Goal: Find contact information: Find contact information

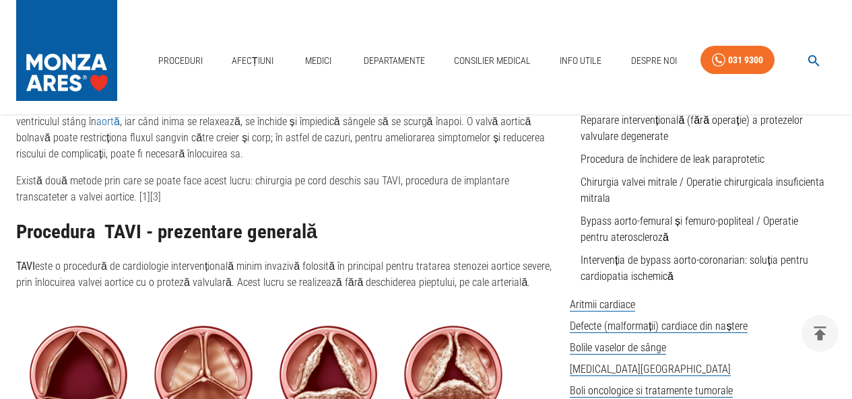
scroll to position [741, 0]
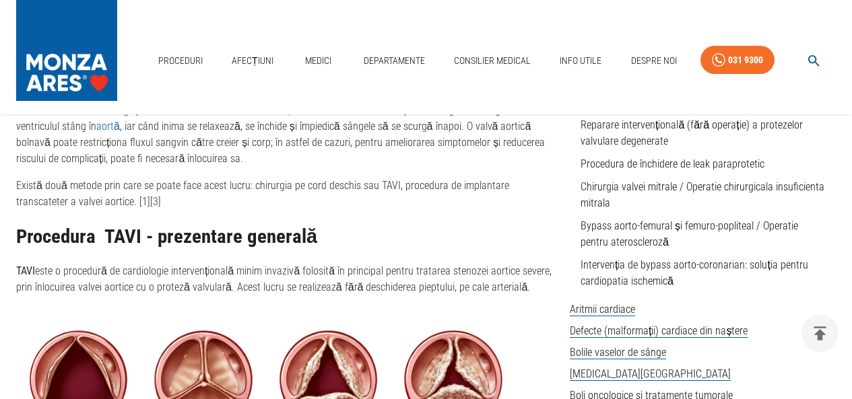
drag, startPoint x: 18, startPoint y: 271, endPoint x: 520, endPoint y: 290, distance: 502.7
click at [520, 290] on p "TAVI este o procedură de cardiologie intervențională minim invazivă folosită în…" at bounding box center [287, 279] width 543 height 32
copy p "TAVI este o procedură de cardiologie intervențională minim invazivă folosită în…"
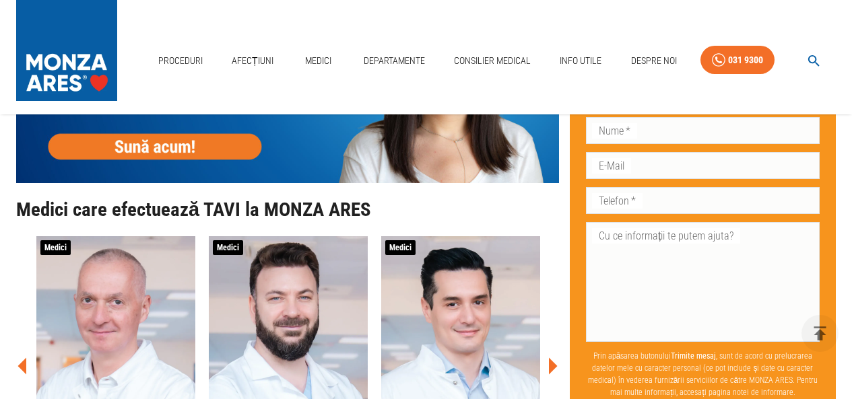
scroll to position [3897, 0]
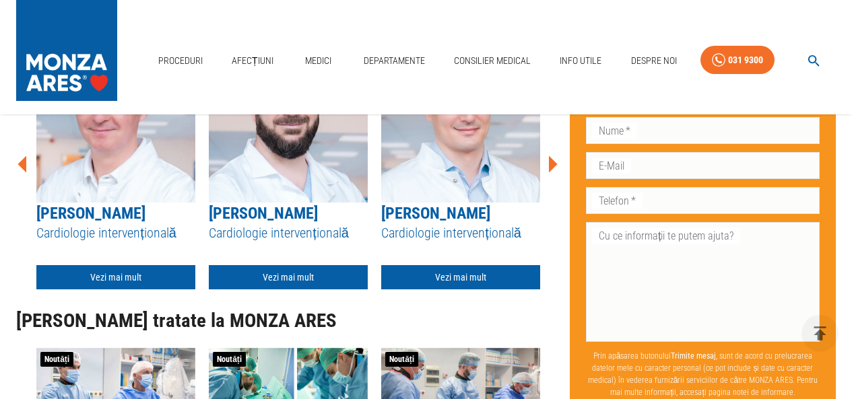
click at [550, 168] on icon at bounding box center [553, 164] width 9 height 17
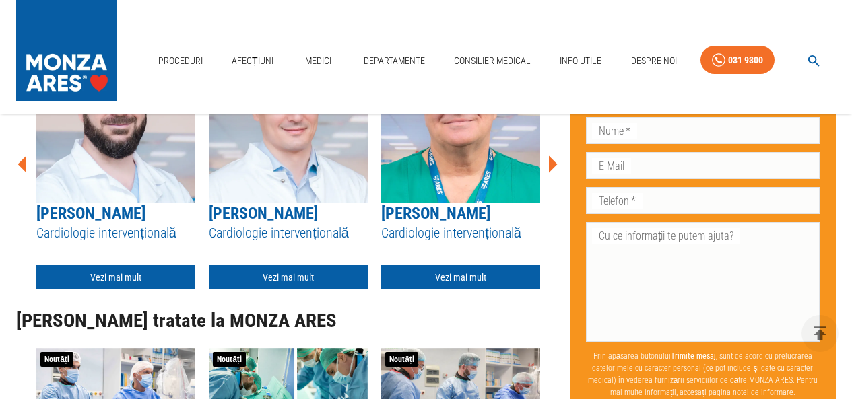
click at [549, 167] on icon at bounding box center [553, 164] width 9 height 17
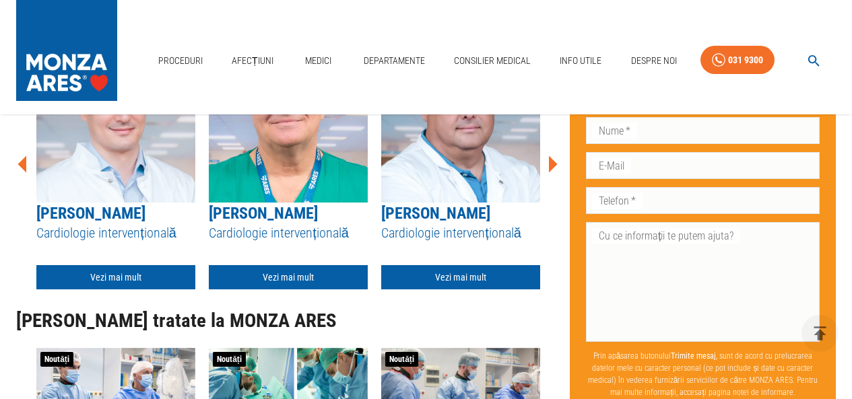
click at [549, 167] on icon at bounding box center [553, 164] width 9 height 17
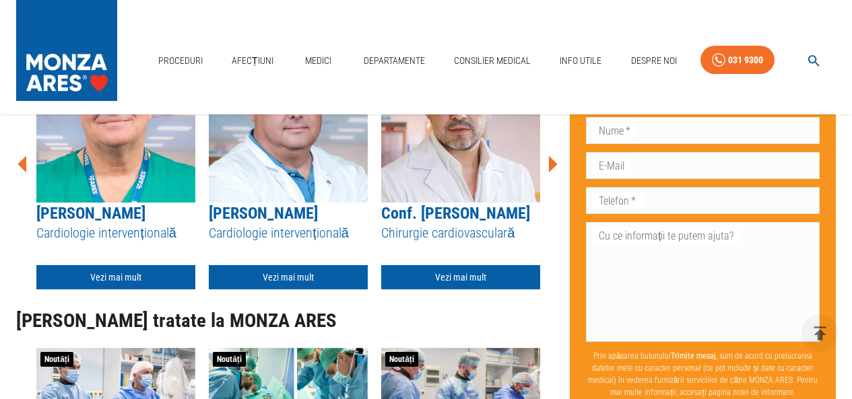
click at [549, 167] on icon at bounding box center [553, 164] width 9 height 17
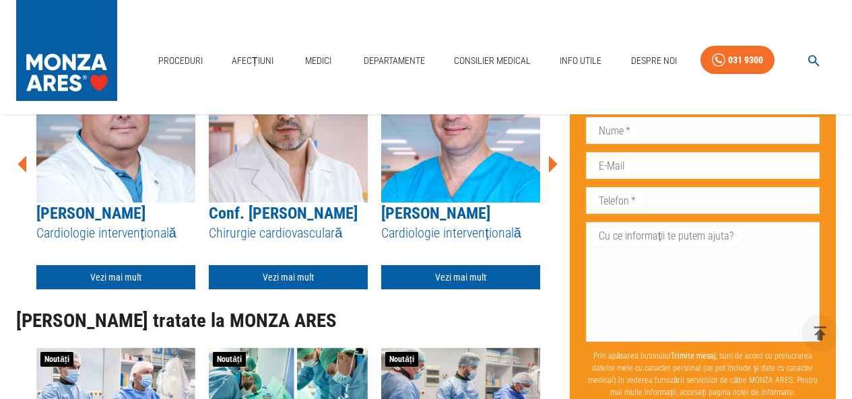
click at [549, 167] on icon at bounding box center [553, 164] width 9 height 17
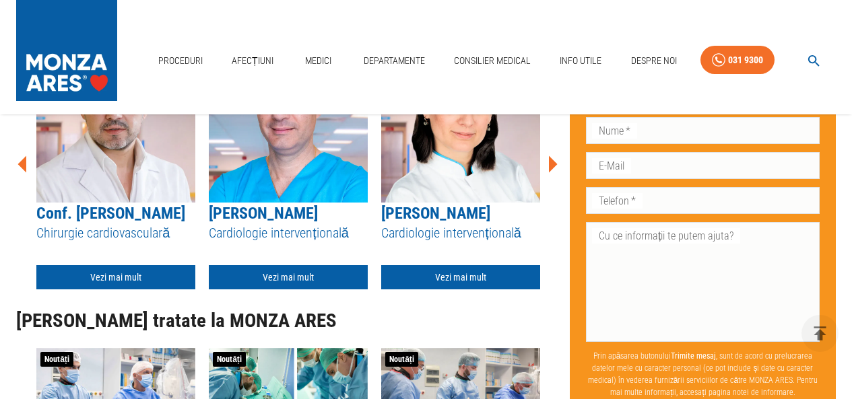
click at [549, 167] on icon at bounding box center [553, 164] width 9 height 17
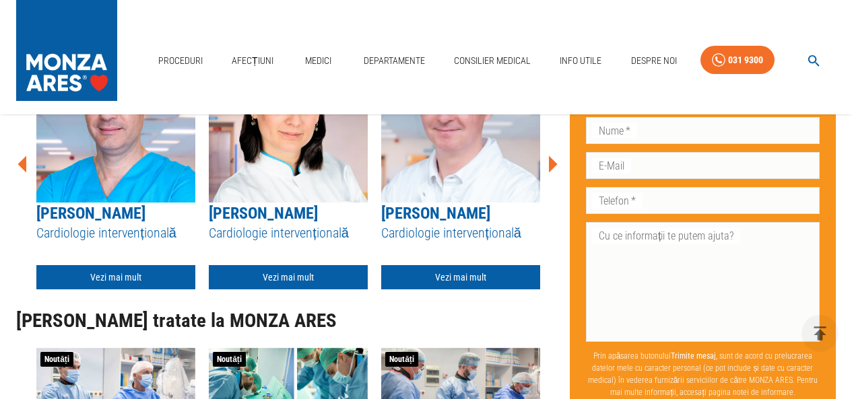
click at [549, 167] on icon at bounding box center [553, 164] width 9 height 17
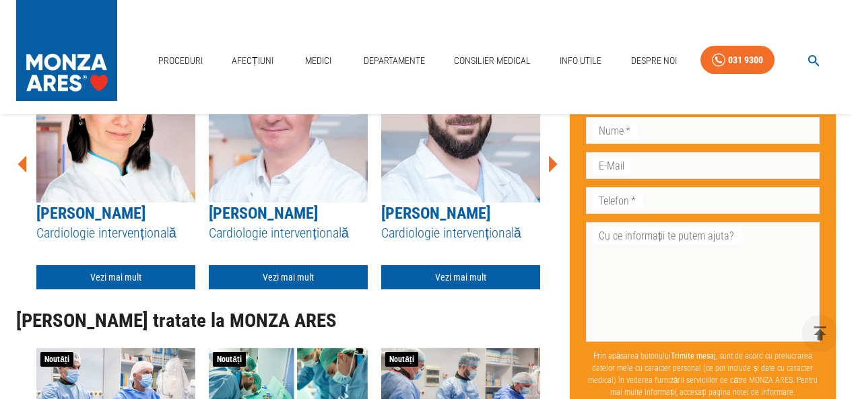
click at [549, 167] on icon at bounding box center [553, 164] width 9 height 17
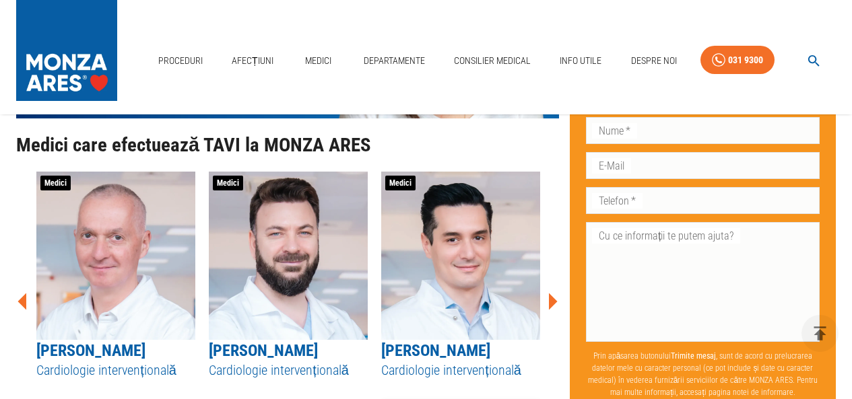
scroll to position [3829, 0]
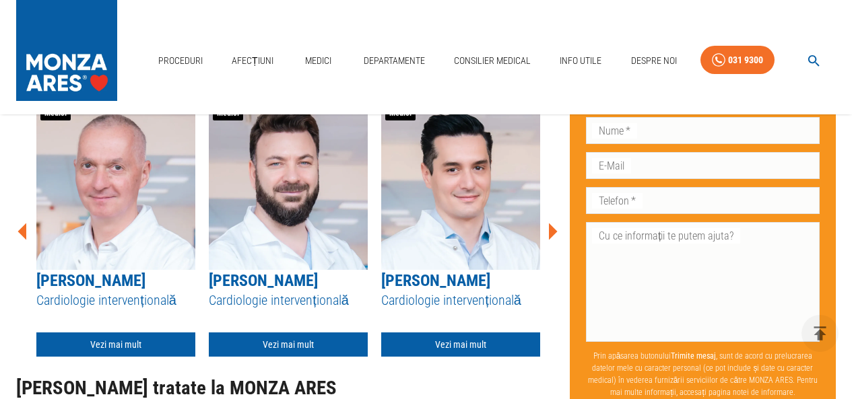
click at [548, 228] on icon at bounding box center [552, 231] width 40 height 40
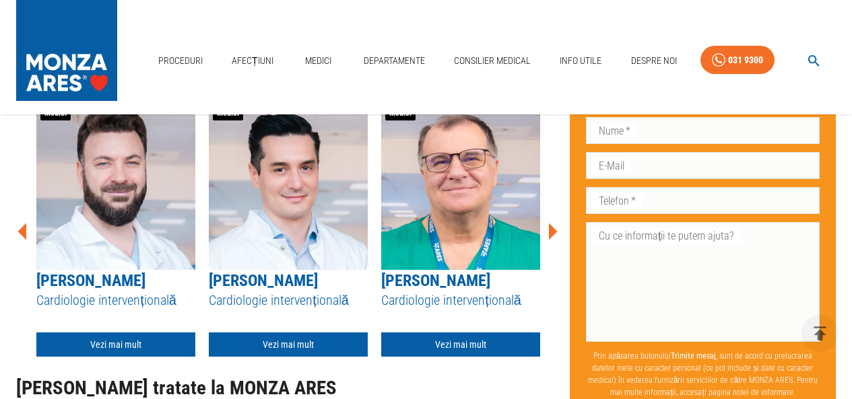
click at [548, 228] on icon at bounding box center [552, 231] width 40 height 40
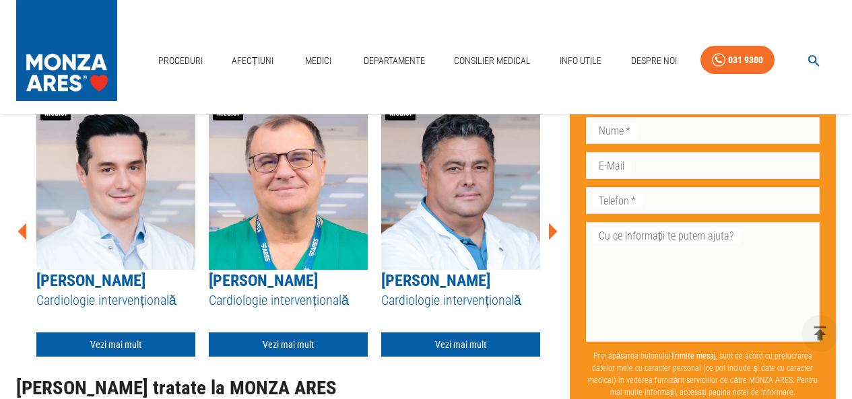
click at [548, 228] on icon at bounding box center [552, 231] width 40 height 40
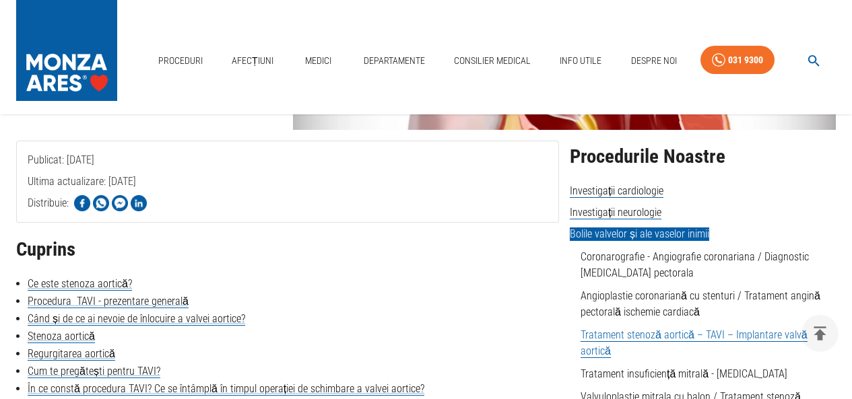
scroll to position [4666, 0]
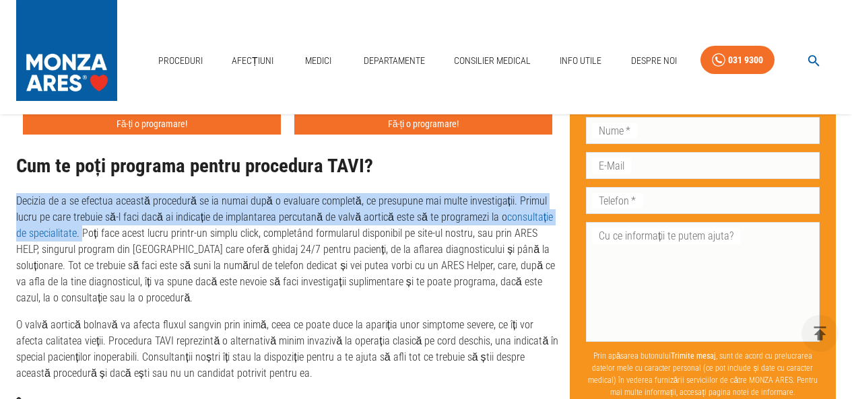
drag, startPoint x: 18, startPoint y: 199, endPoint x: 71, endPoint y: 236, distance: 64.4
click at [71, 236] on p "Decizia de a se efectua această procedură se ia numai după o evaluare completă,…" at bounding box center [287, 249] width 543 height 113
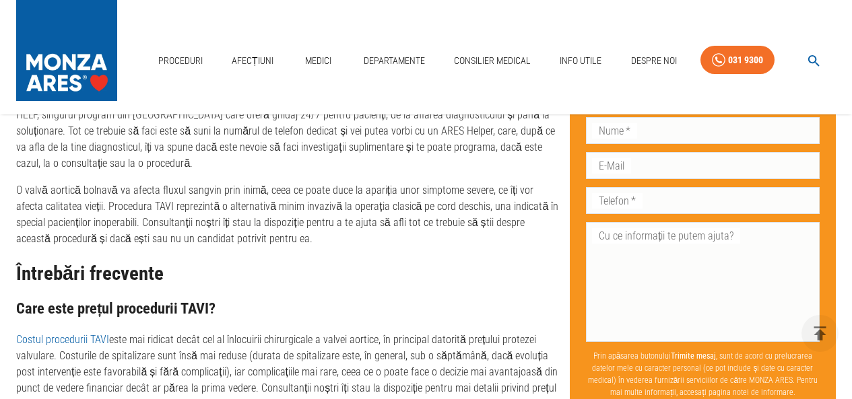
scroll to position [4868, 0]
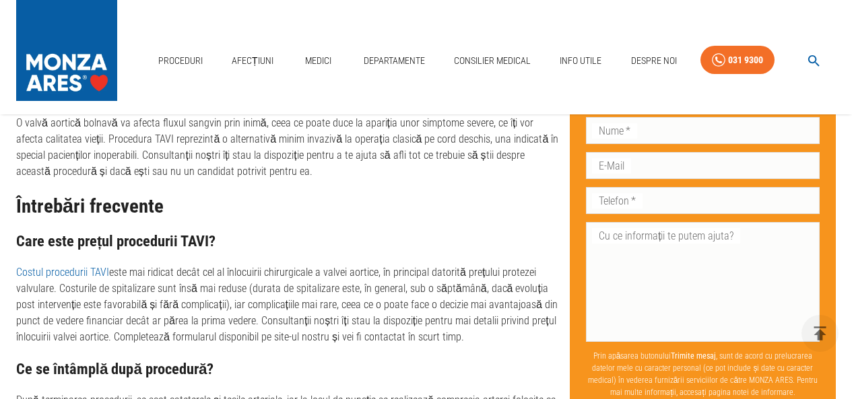
copy p "Decizia de a se efectua această procedură se ia numai după o evaluare completă,…"
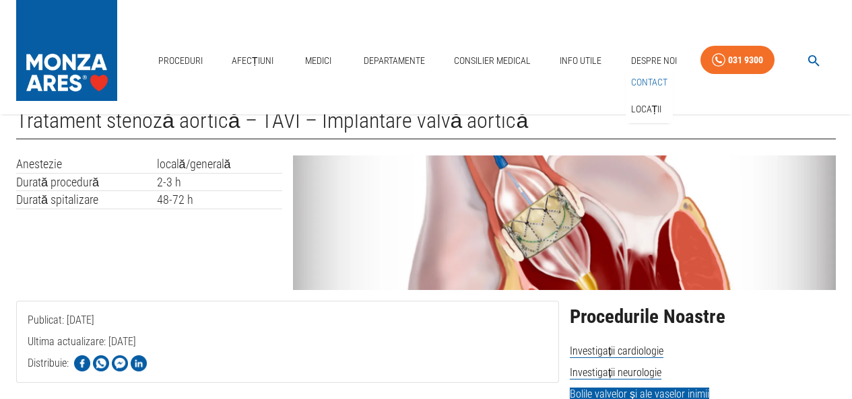
click at [651, 83] on link "Contact" at bounding box center [649, 82] width 42 height 22
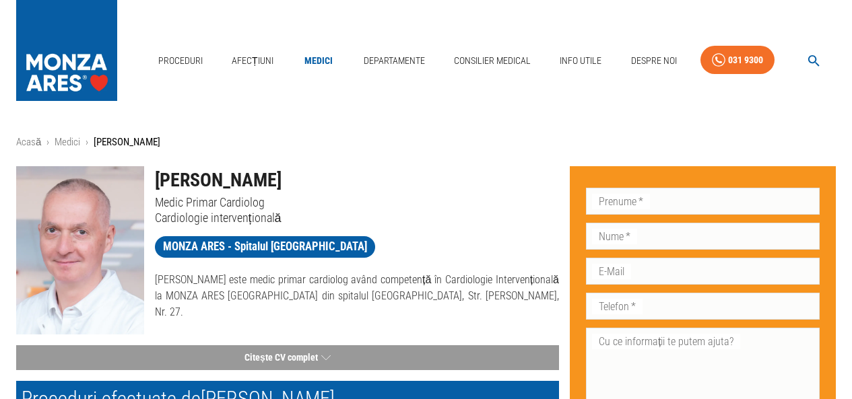
click at [549, 257] on div "MONZA ARES - Spitalul [GEOGRAPHIC_DATA]" at bounding box center [352, 244] width 416 height 36
drag, startPoint x: 245, startPoint y: 277, endPoint x: 376, endPoint y: 276, distance: 130.7
click at [383, 276] on p "Dr. Dan Deleanu este medic primar cardiolog având competență în Cardiologie Int…" at bounding box center [357, 296] width 405 height 48
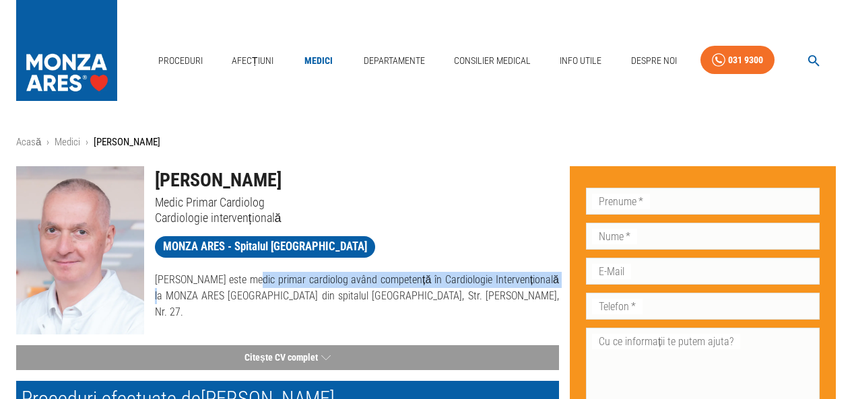
drag, startPoint x: 246, startPoint y: 279, endPoint x: 548, endPoint y: 266, distance: 301.3
click at [548, 266] on div "Dr. Dan Deleanu este medic primar cardiolog având competență în Cardiologie Int…" at bounding box center [352, 290] width 416 height 59
copy p "medic primar cardiolog având competență în Cardiologie Intervențională"
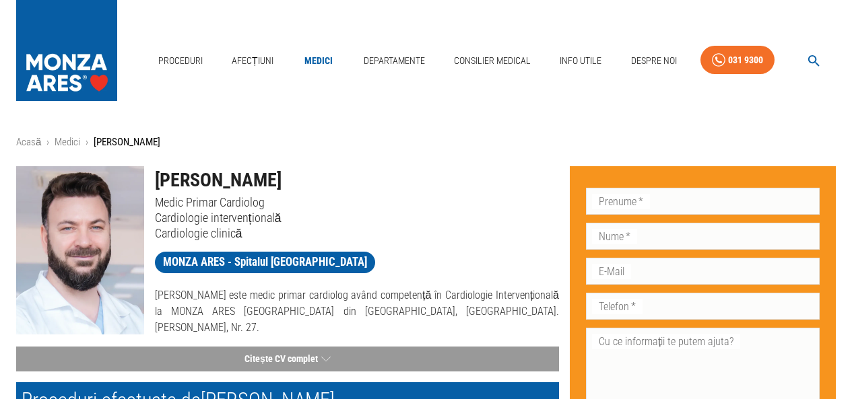
drag, startPoint x: 247, startPoint y: 294, endPoint x: 543, endPoint y: 296, distance: 296.3
click at [543, 296] on p "Dr. Iulian Călin este medic primar cardiolog având competență în Cardiologie In…" at bounding box center [357, 312] width 405 height 48
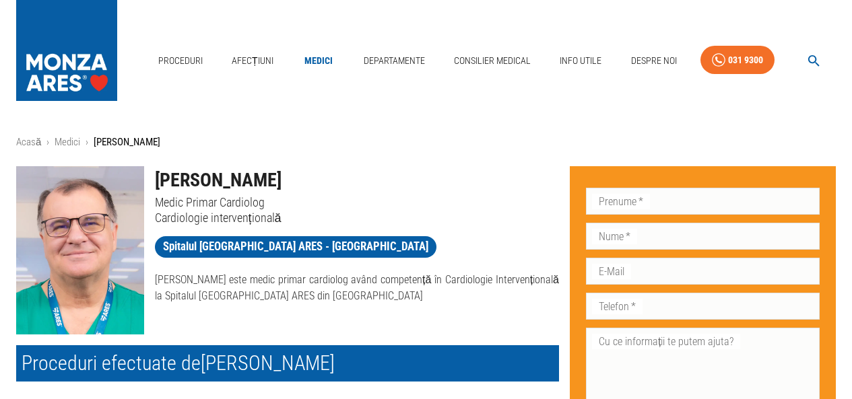
click at [818, 60] on icon "button" at bounding box center [813, 60] width 15 height 15
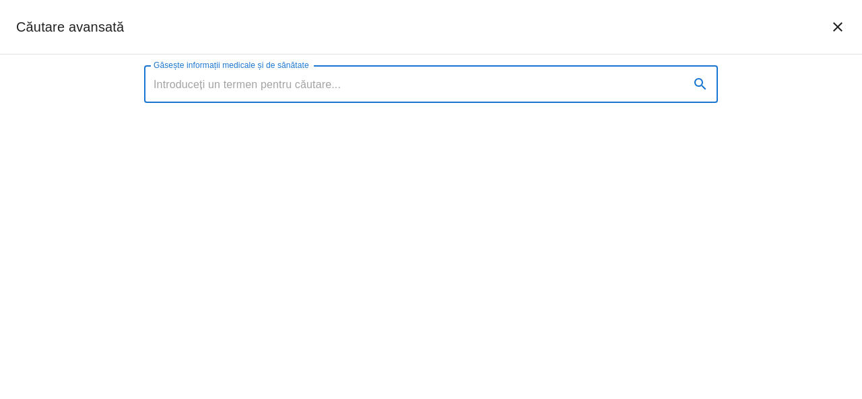
click at [345, 100] on input "Găsește informații medicale și de sănătate" at bounding box center [411, 84] width 535 height 38
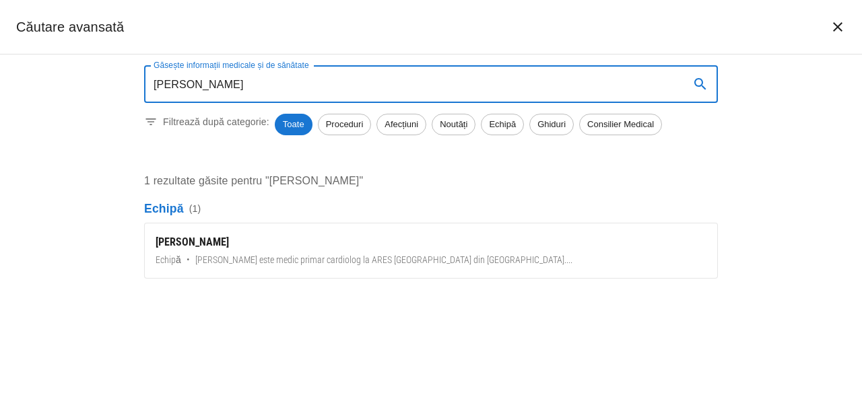
type input "nedelciuc"
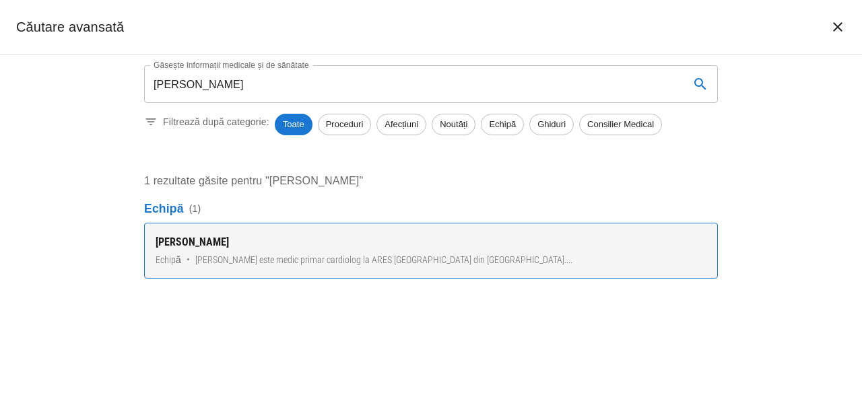
click at [306, 258] on span "Dr. Igor Nedelciuc este medic primar cardiolog la ARES București din Spitalul M…" at bounding box center [383, 260] width 377 height 14
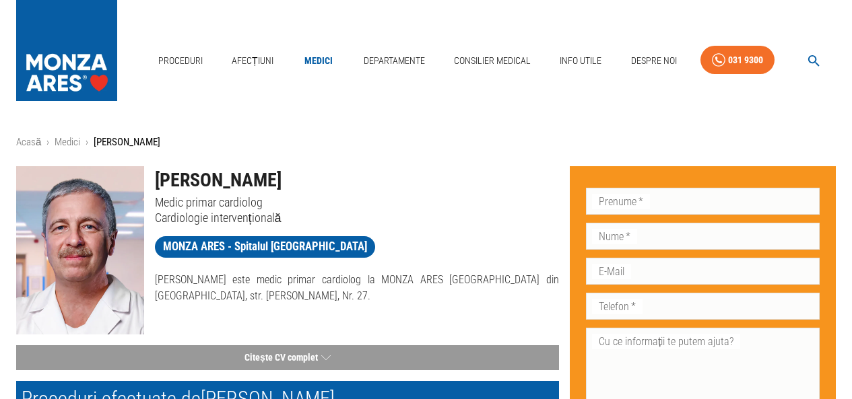
click at [815, 57] on icon "button" at bounding box center [813, 60] width 11 height 11
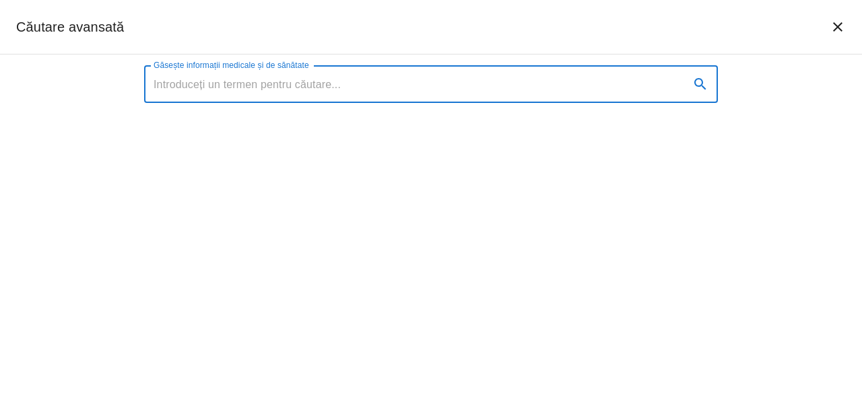
click at [197, 91] on input "Găsește informații medicale și de sănătate" at bounding box center [411, 84] width 535 height 38
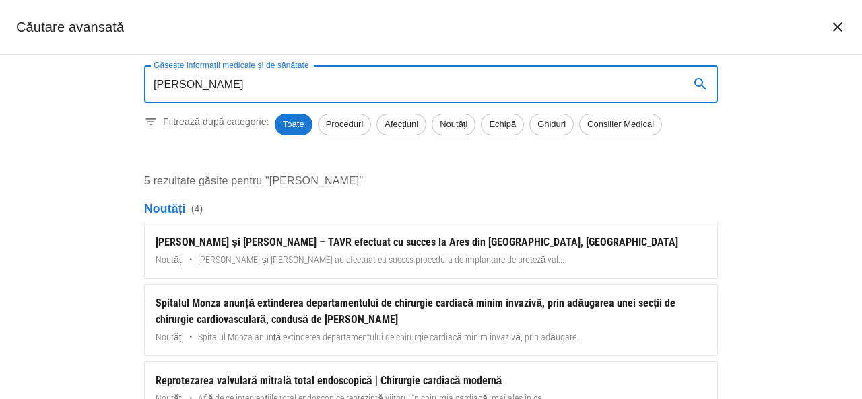
type input "rurac"
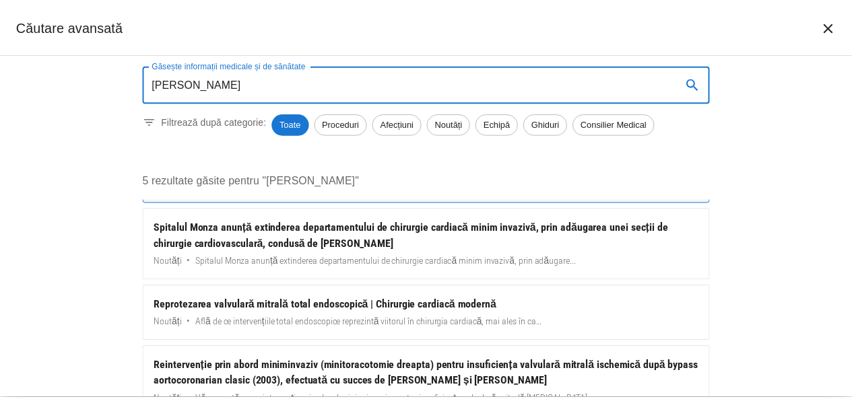
scroll to position [190, 0]
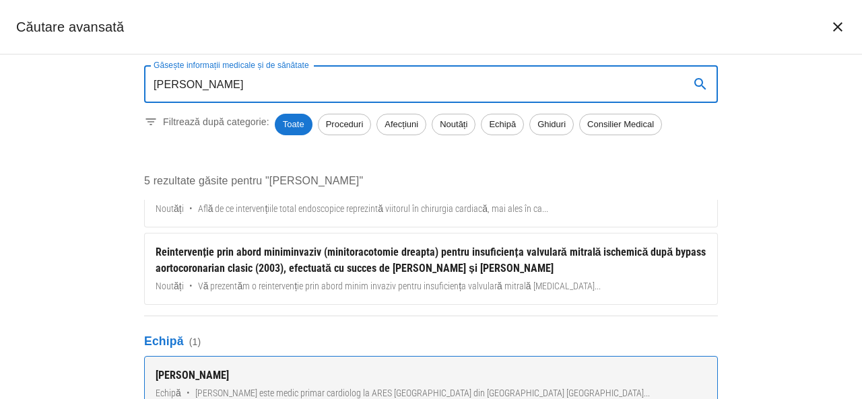
click at [214, 373] on div "[PERSON_NAME]" at bounding box center [431, 376] width 551 height 16
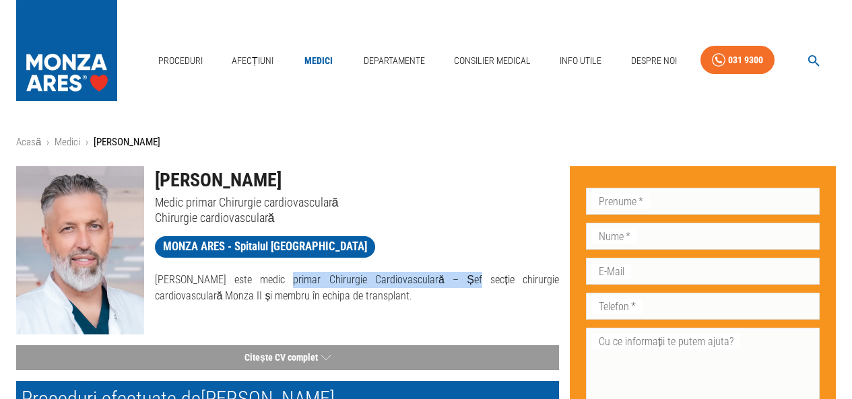
drag, startPoint x: 273, startPoint y: 275, endPoint x: 451, endPoint y: 279, distance: 178.5
click at [451, 279] on p "Dr. Stanislav Rurac este medic primar Chirurgie Cardiovasculară – Șef secție ch…" at bounding box center [357, 288] width 405 height 32
copy p "medic primar Chirurgie Cardiovasculară"
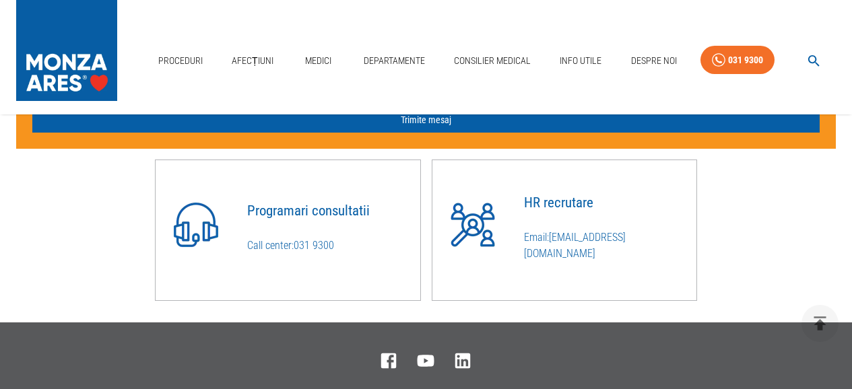
scroll to position [1224, 0]
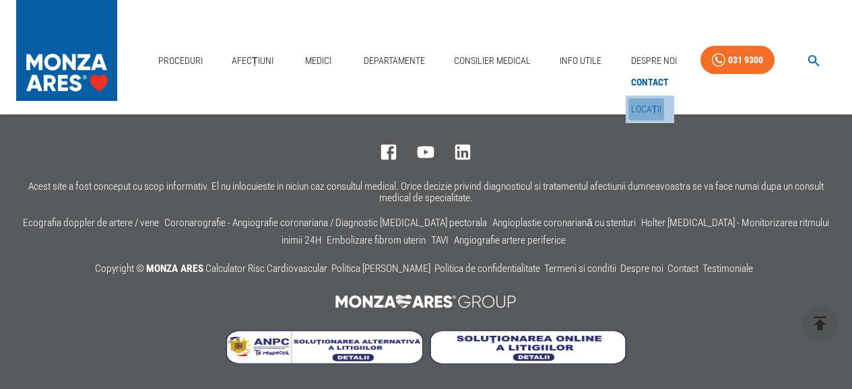
click at [648, 105] on link "Locații" at bounding box center [646, 109] width 36 height 22
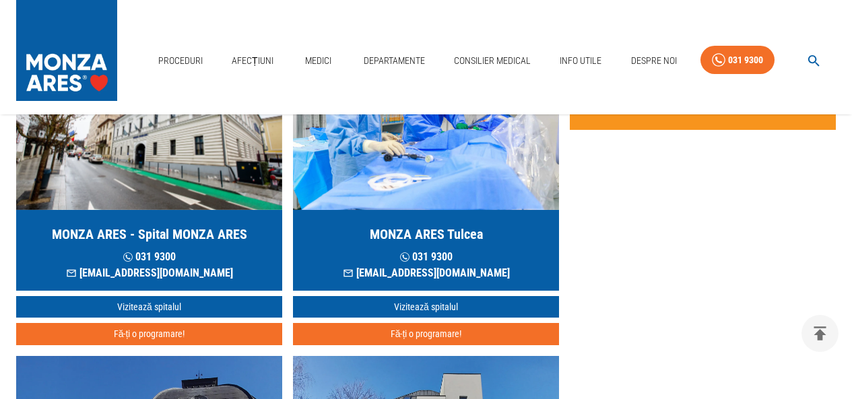
scroll to position [539, 0]
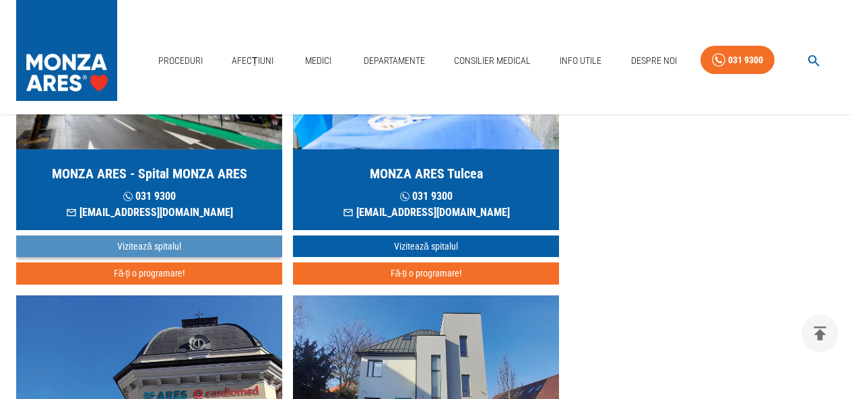
click at [166, 246] on link "Vizitează spitalul" at bounding box center [149, 247] width 266 height 22
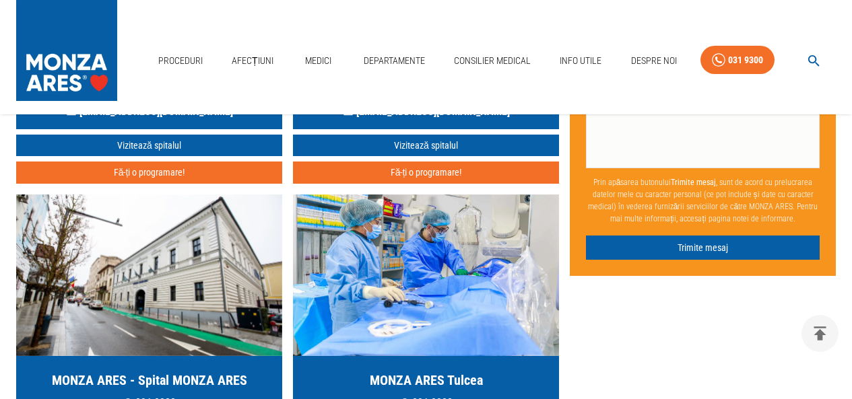
scroll to position [202, 0]
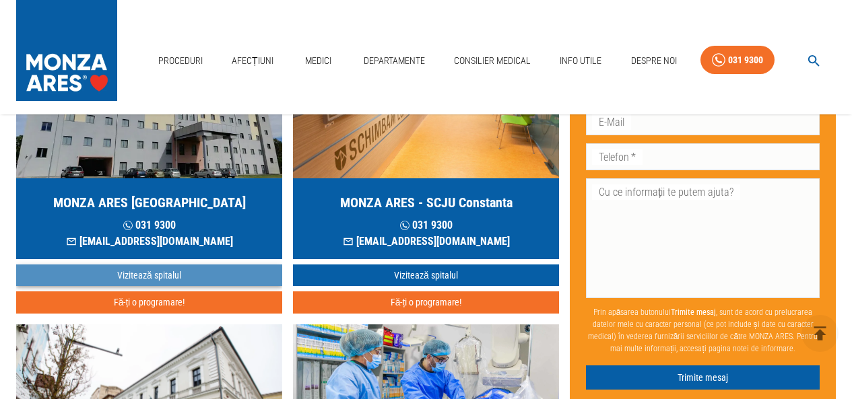
click at [168, 274] on link "Vizitează spitalul" at bounding box center [149, 276] width 266 height 22
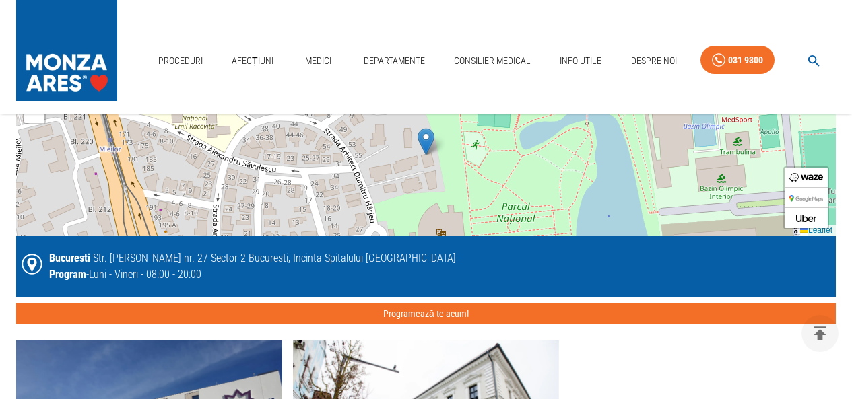
scroll to position [3031, 0]
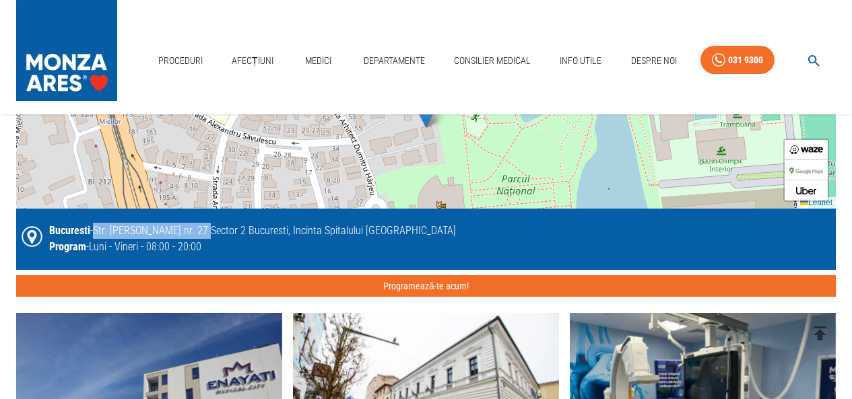
drag, startPoint x: 97, startPoint y: 228, endPoint x: 200, endPoint y: 228, distance: 103.0
click at [200, 228] on div "Bucuresti - Str. [PERSON_NAME] nr. 27 Sector 2 Bucuresti, Incinta Spitalului [G…" at bounding box center [252, 231] width 407 height 16
copy div "Str. [PERSON_NAME] nr. 27"
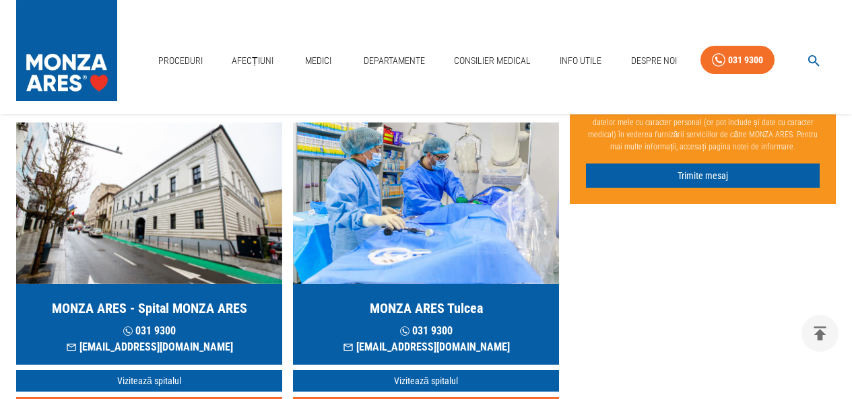
scroll to position [202, 0]
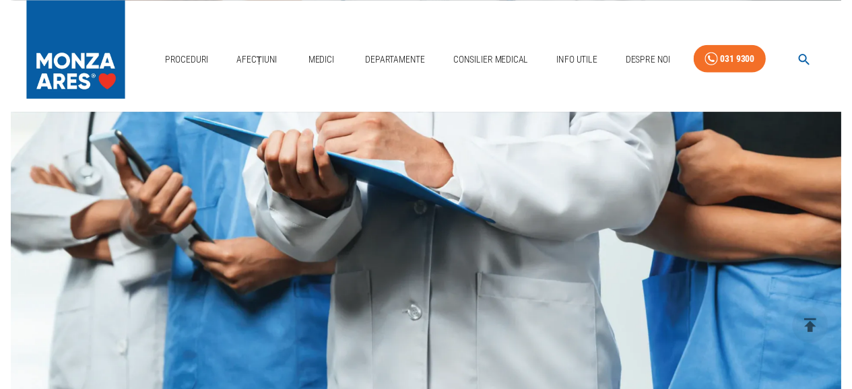
scroll to position [1224, 0]
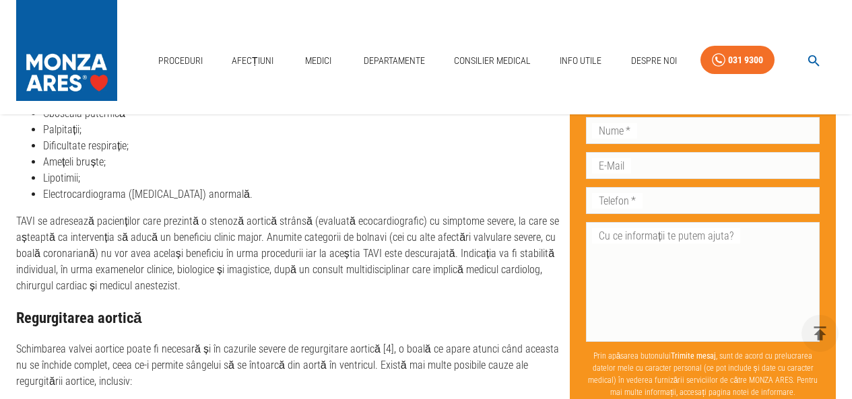
scroll to position [1818, 0]
